Goal: Understand process/instructions: Learn how to perform a task or action

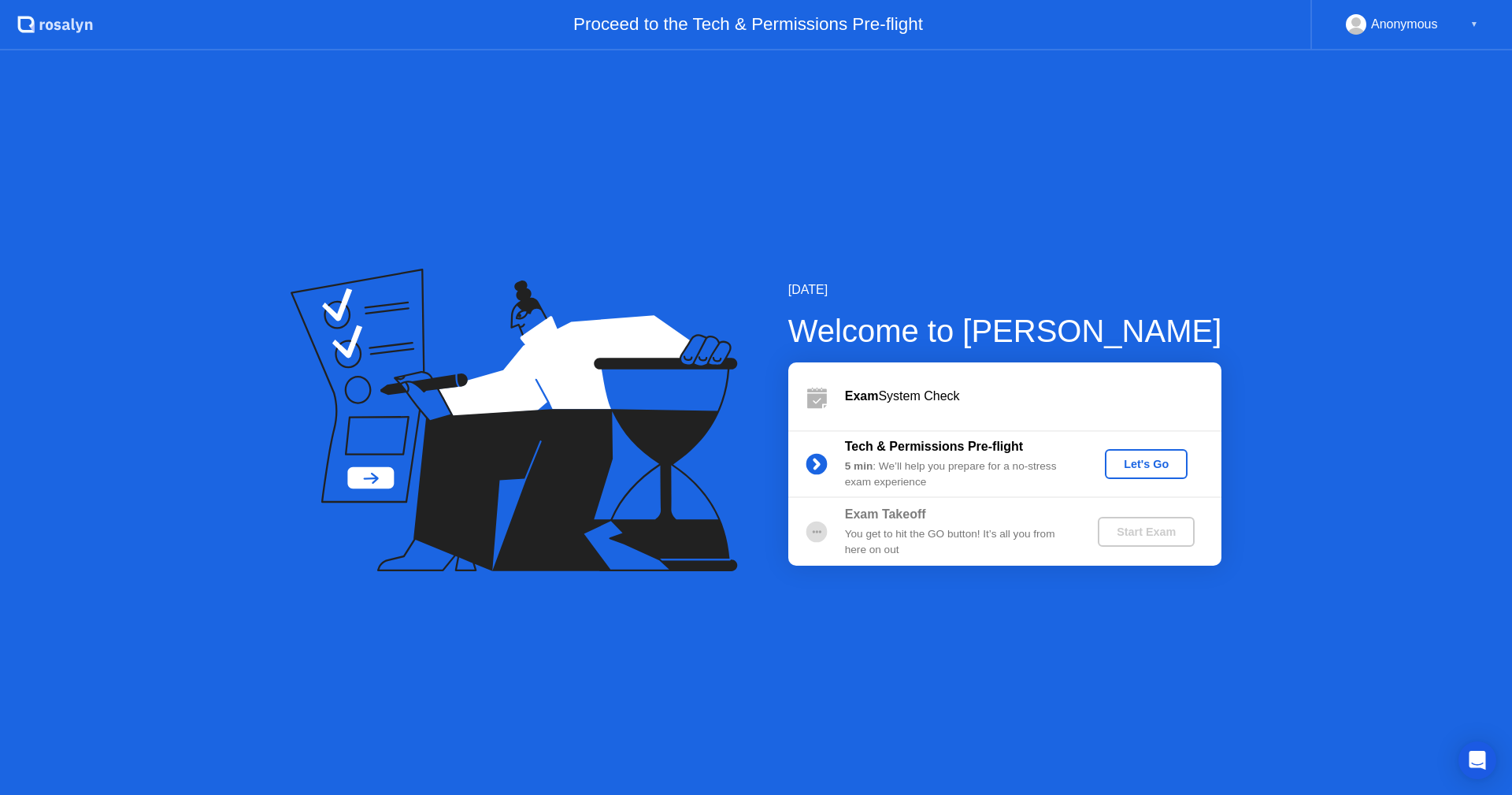
click at [1155, 459] on div "Let's Go" at bounding box center [1146, 463] width 70 height 13
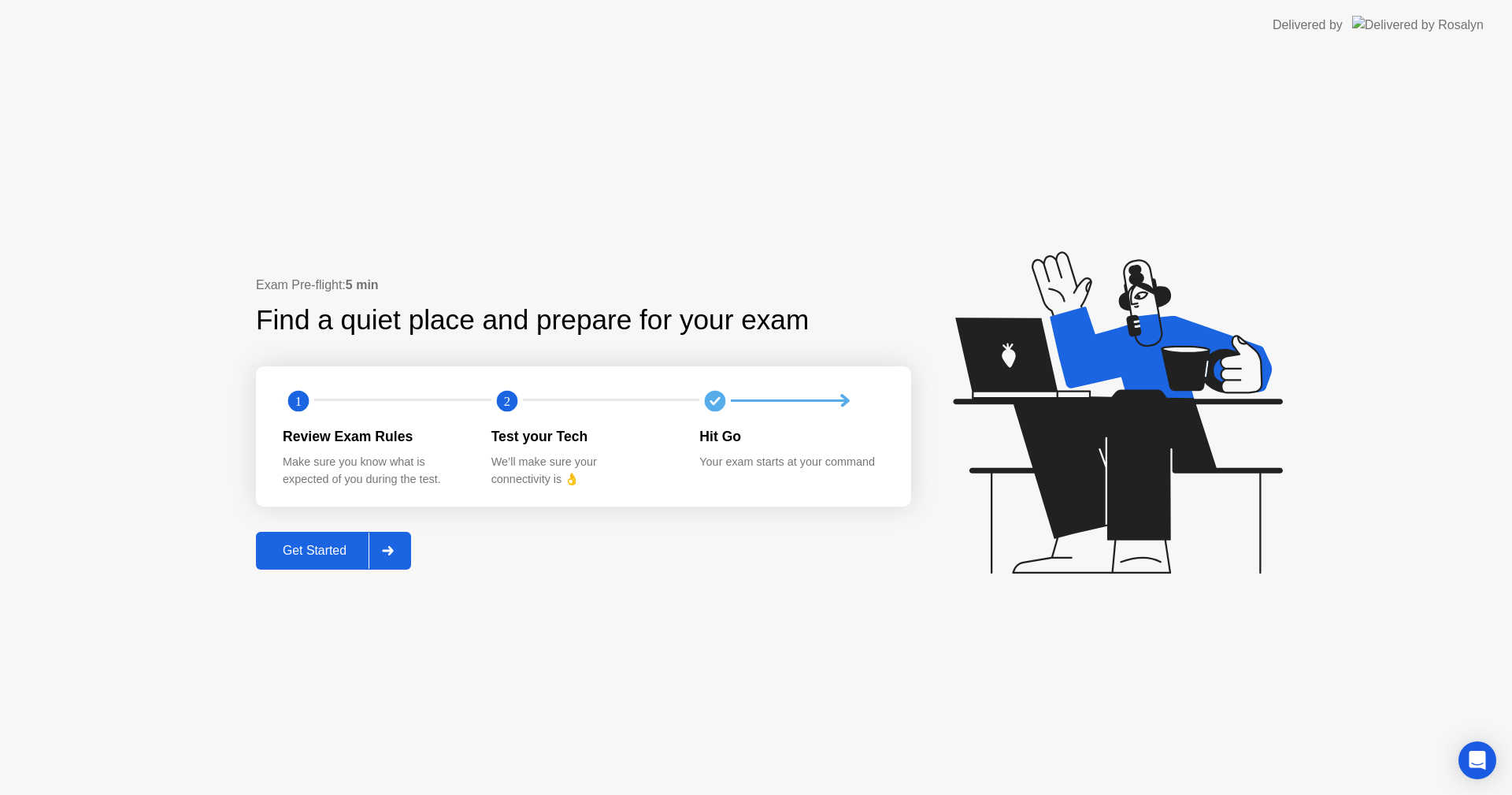
click at [320, 556] on div "Get Started" at bounding box center [315, 550] width 108 height 14
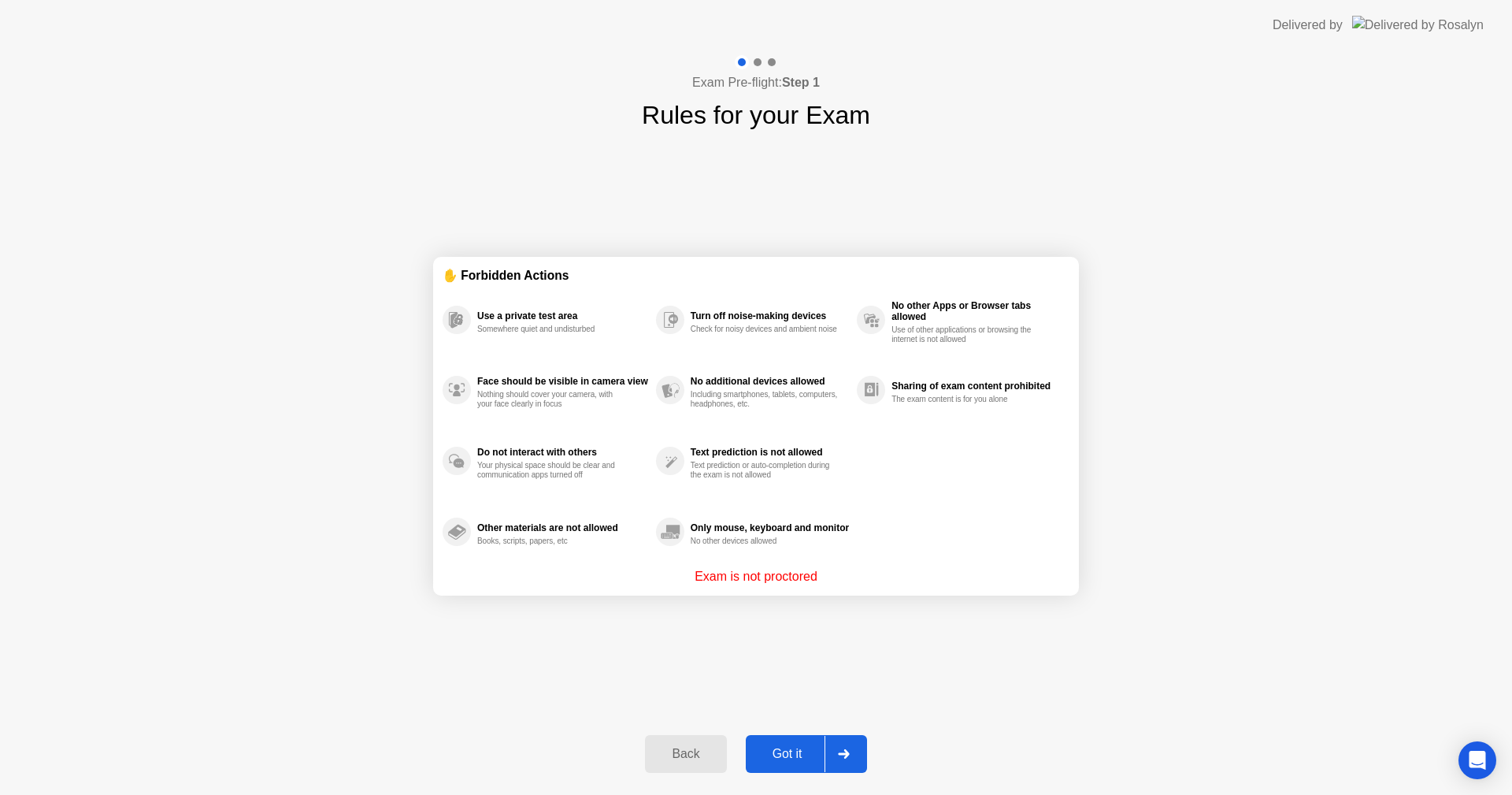
click at [793, 760] on div "Got it" at bounding box center [787, 754] width 74 height 14
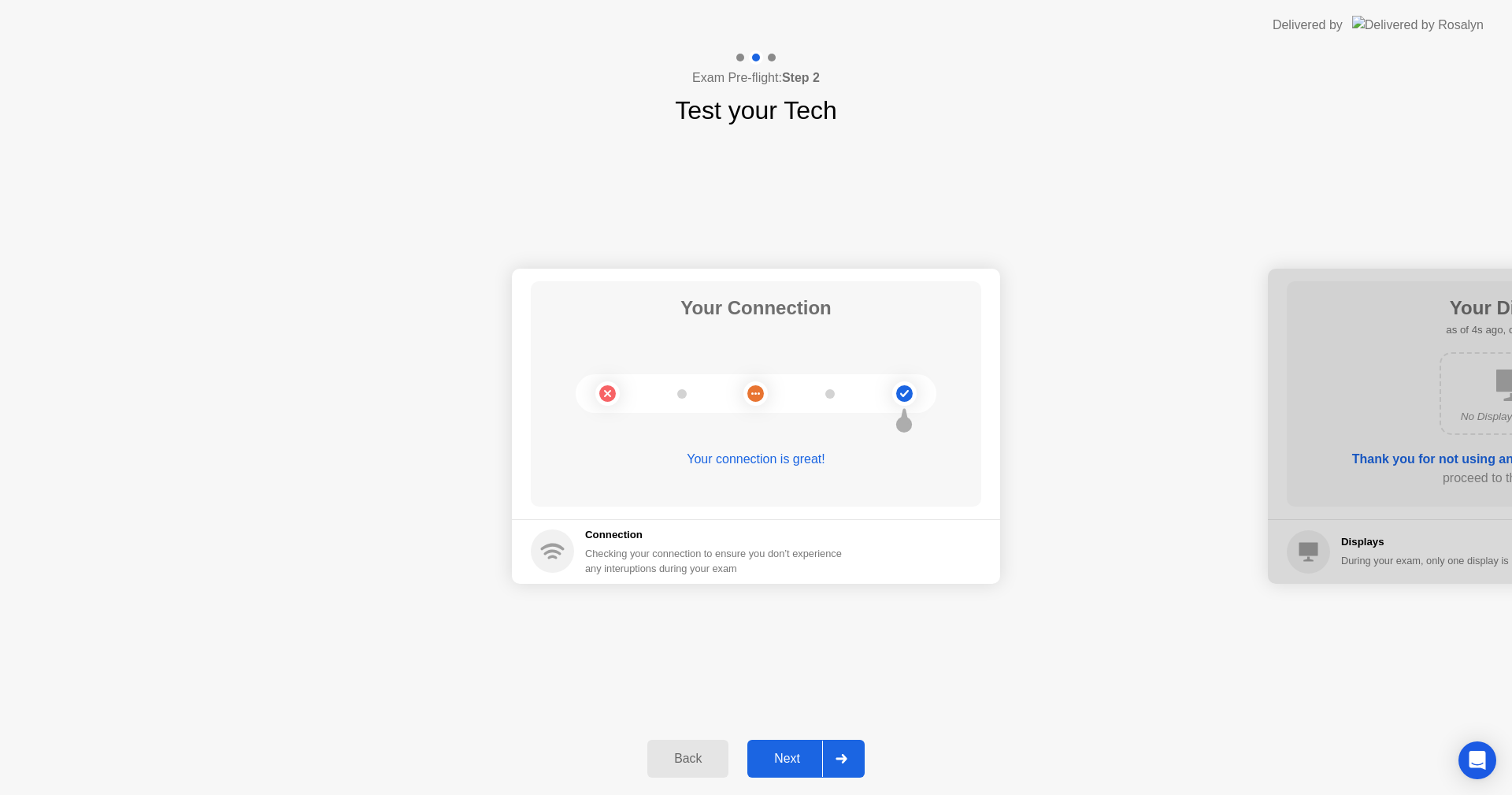
click at [824, 766] on div at bounding box center [841, 759] width 38 height 36
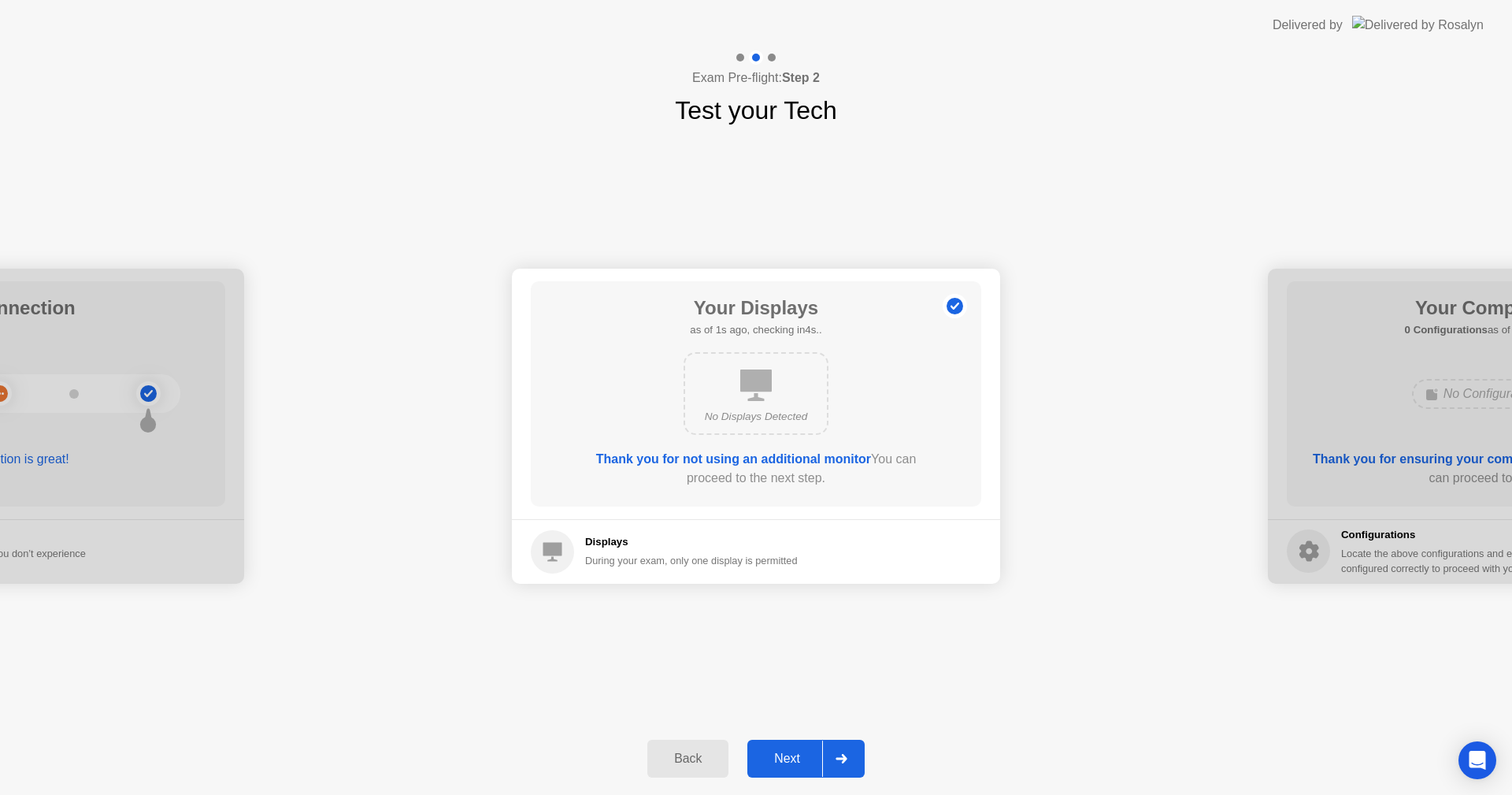
click at [846, 757] on icon at bounding box center [841, 759] width 11 height 10
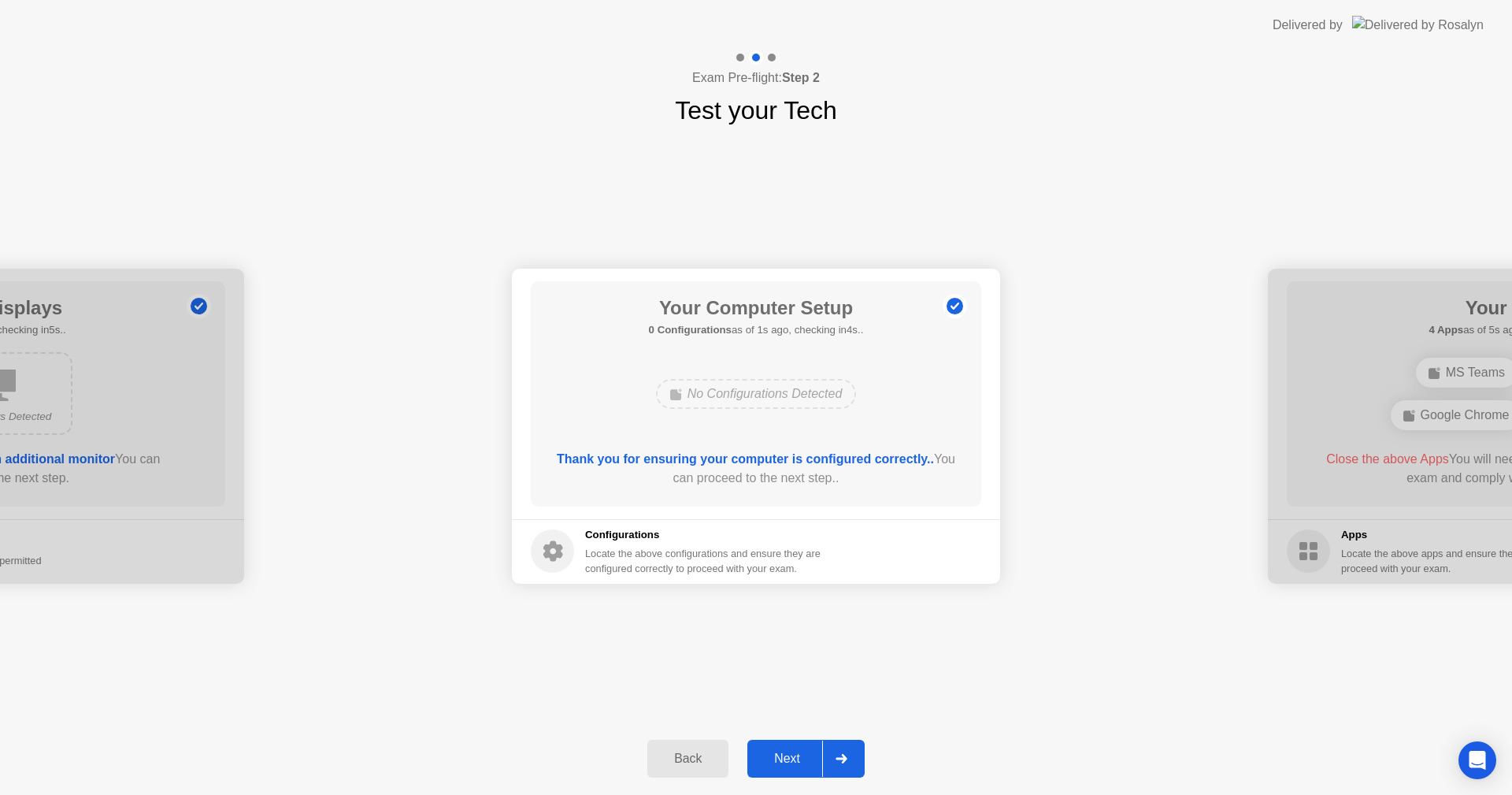
click at [846, 752] on div at bounding box center [841, 759] width 38 height 36
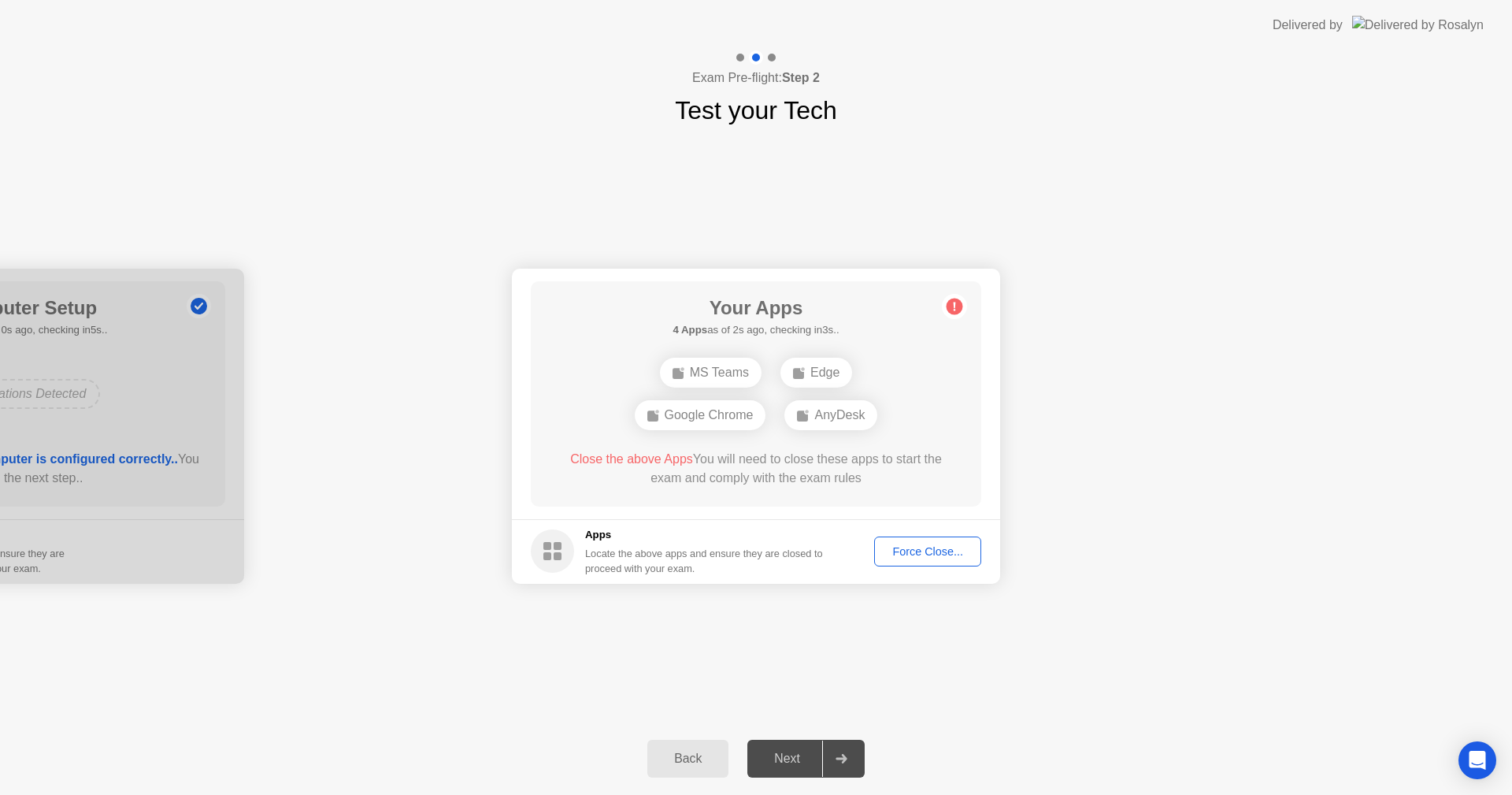
click at [913, 551] on div "Force Close..." at bounding box center [927, 551] width 96 height 13
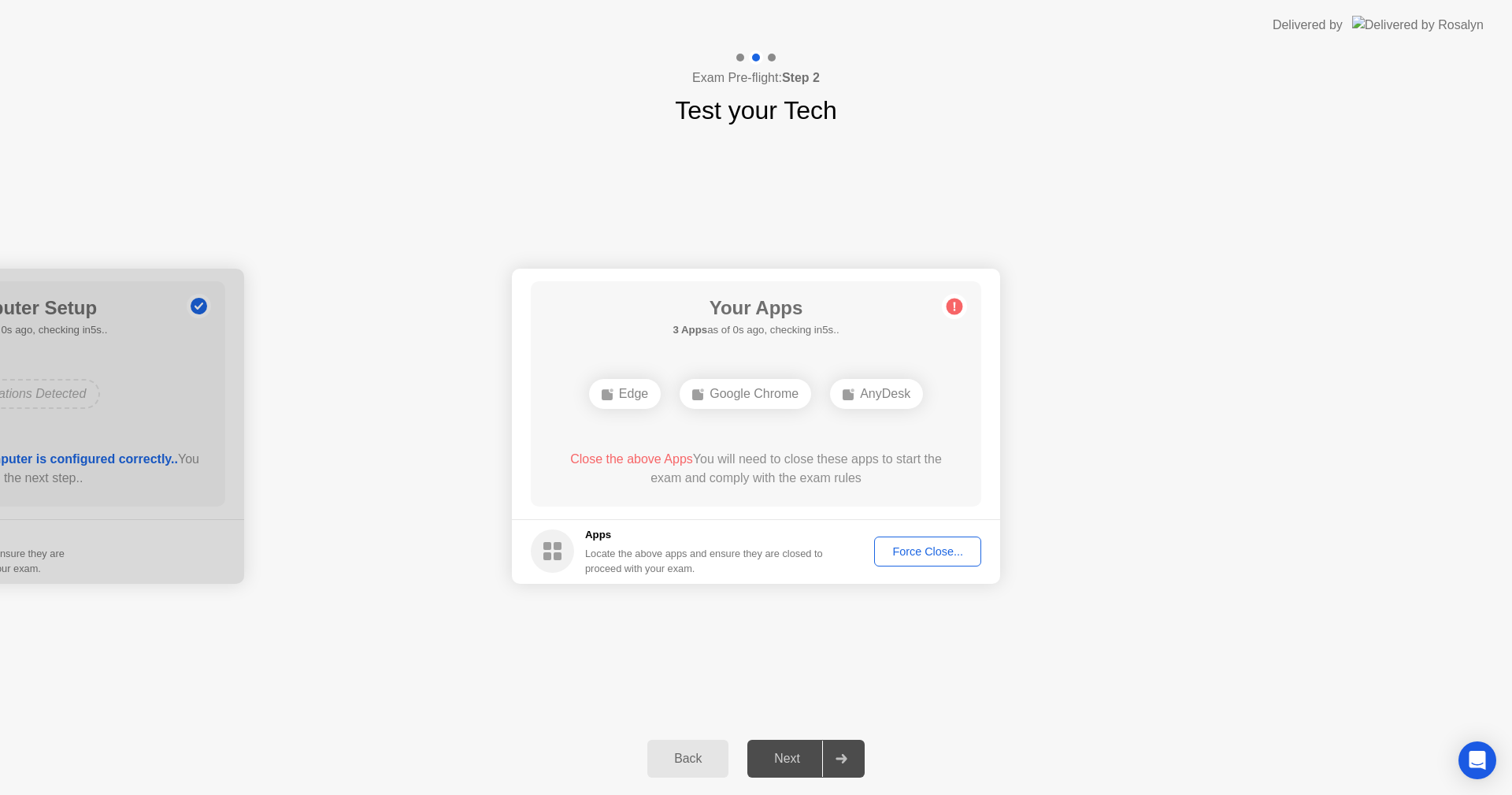
click at [748, 394] on div "Google Chrome" at bounding box center [745, 394] width 132 height 30
click at [748, 395] on div "Google Chrome" at bounding box center [745, 394] width 132 height 30
click at [861, 399] on div "AnyDesk" at bounding box center [876, 394] width 93 height 30
click at [627, 401] on div "Edge" at bounding box center [625, 394] width 72 height 30
click at [756, 385] on div "Google Chrome" at bounding box center [745, 394] width 132 height 30
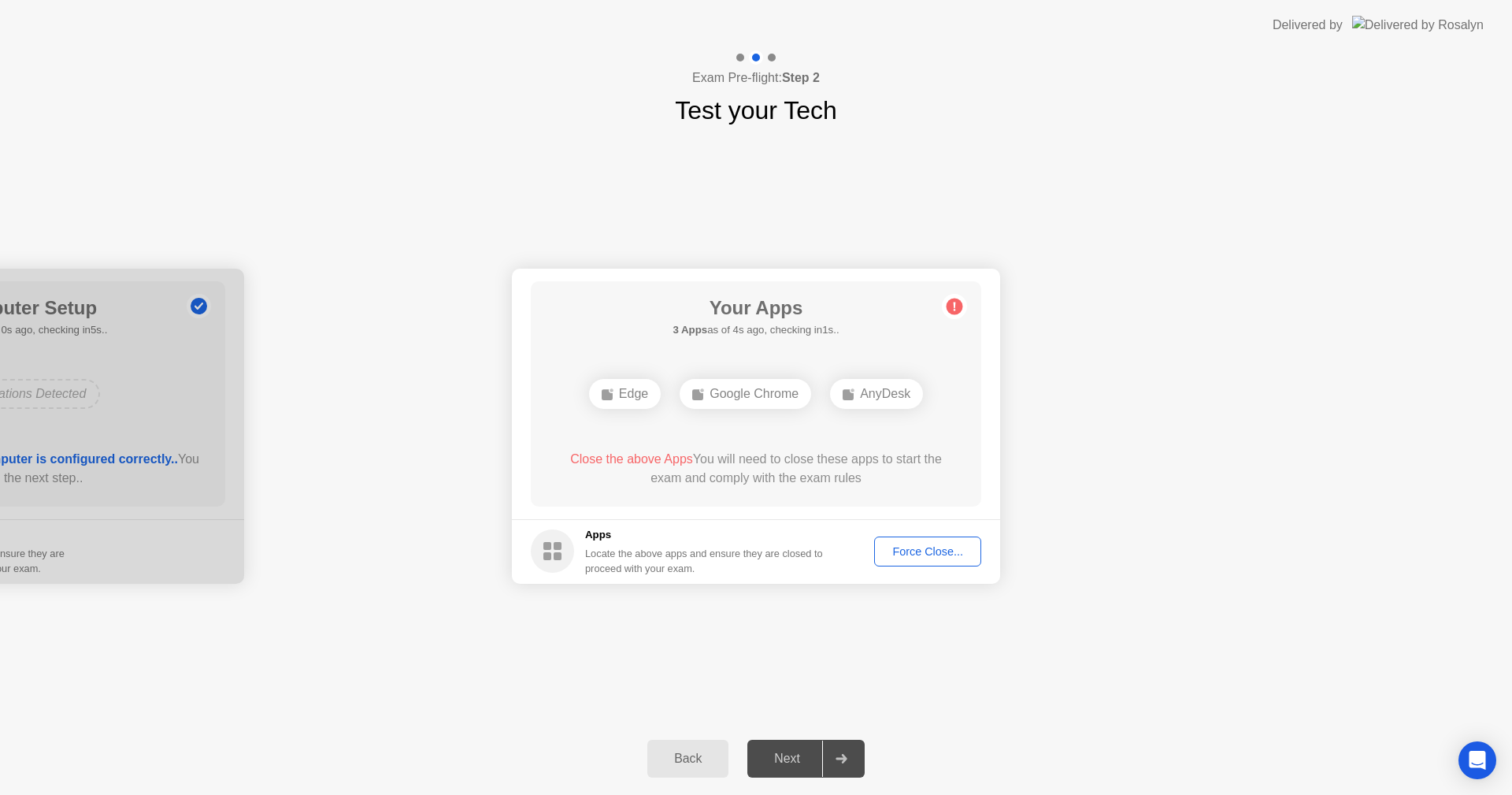
click at [756, 384] on div "Google Chrome" at bounding box center [745, 394] width 132 height 30
click at [757, 384] on div "Google Chrome" at bounding box center [745, 394] width 132 height 30
click at [920, 545] on div "Force Close..." at bounding box center [927, 551] width 96 height 13
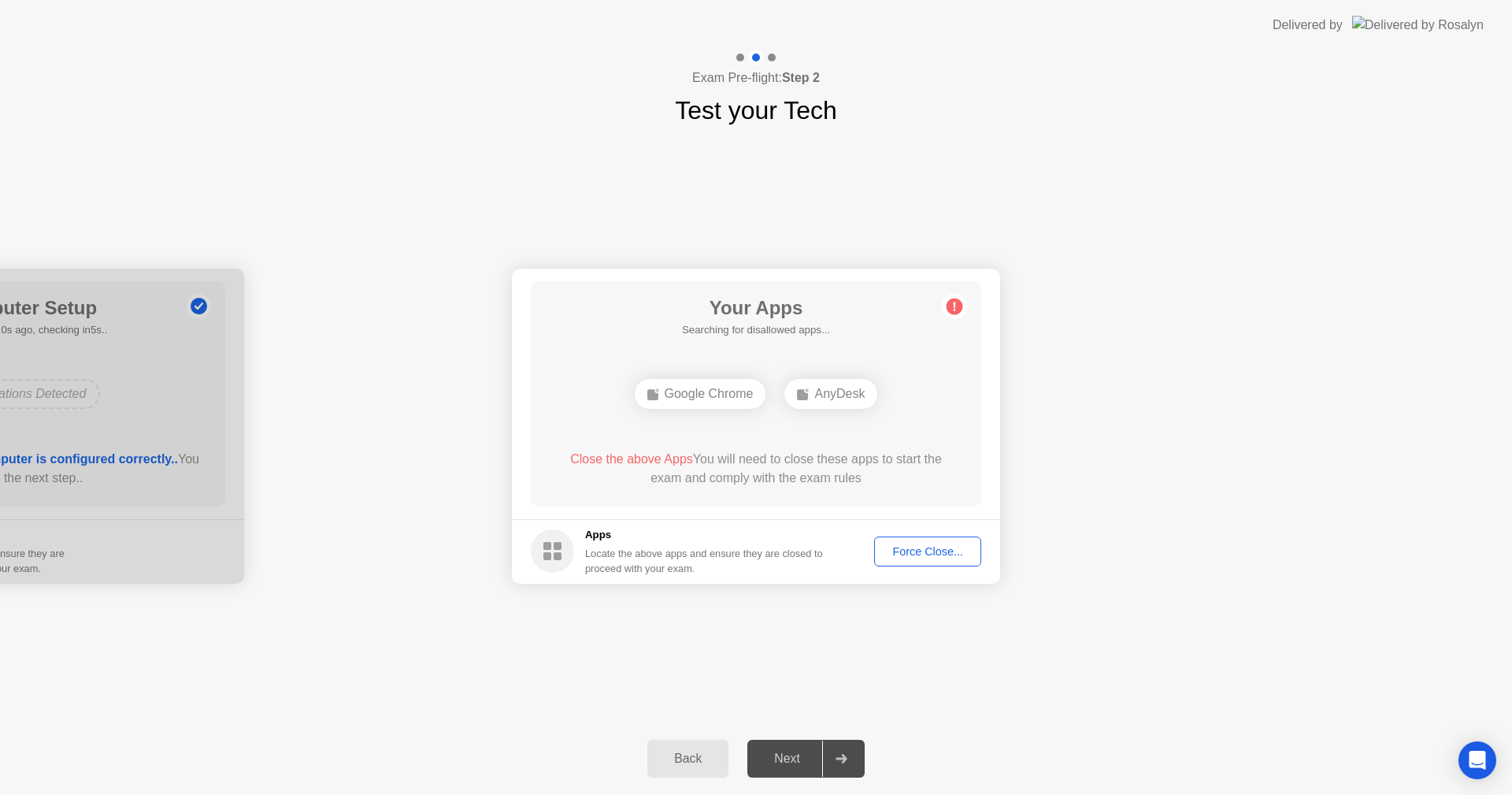
click at [686, 391] on div "Google Chrome" at bounding box center [701, 394] width 132 height 30
